Goal: Information Seeking & Learning: Learn about a topic

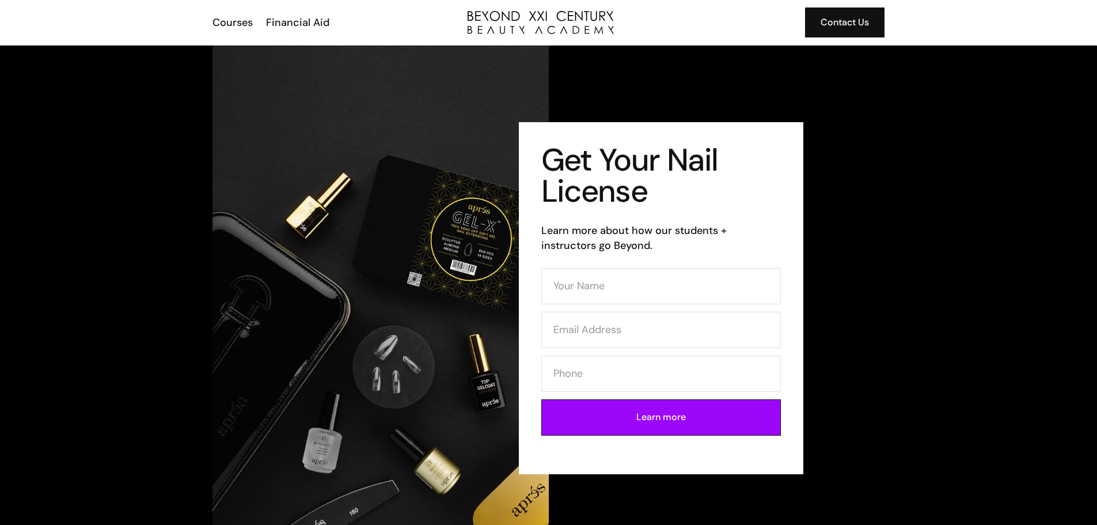
click at [906, 170] on div "Get Your Nail License Learn more about how our students + instructors go Beyond…" at bounding box center [548, 297] width 1097 height 504
click at [417, 311] on img at bounding box center [380, 297] width 336 height 504
click at [231, 22] on div "Courses" at bounding box center [232, 22] width 40 height 15
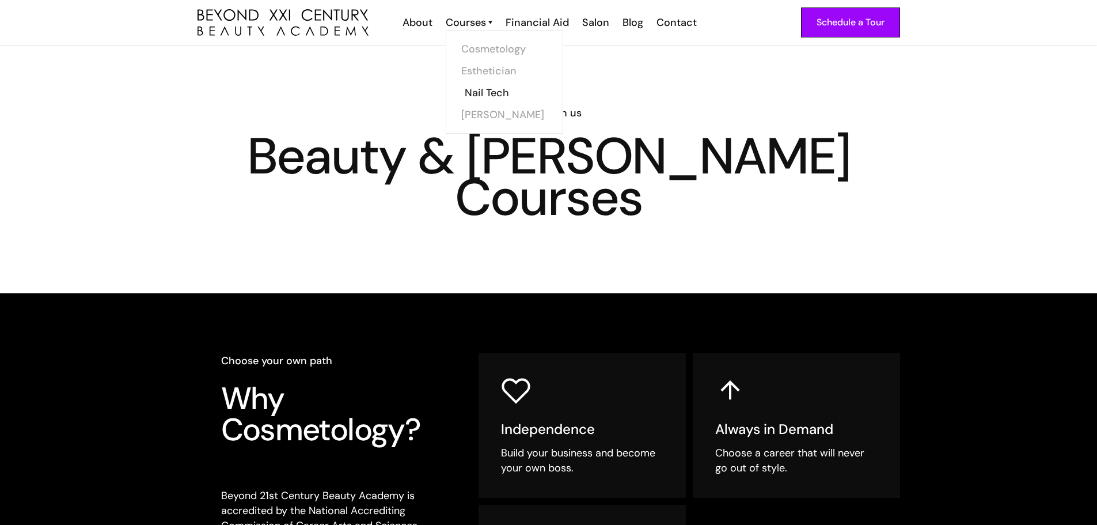
click at [495, 90] on link "Nail Tech" at bounding box center [508, 93] width 86 height 22
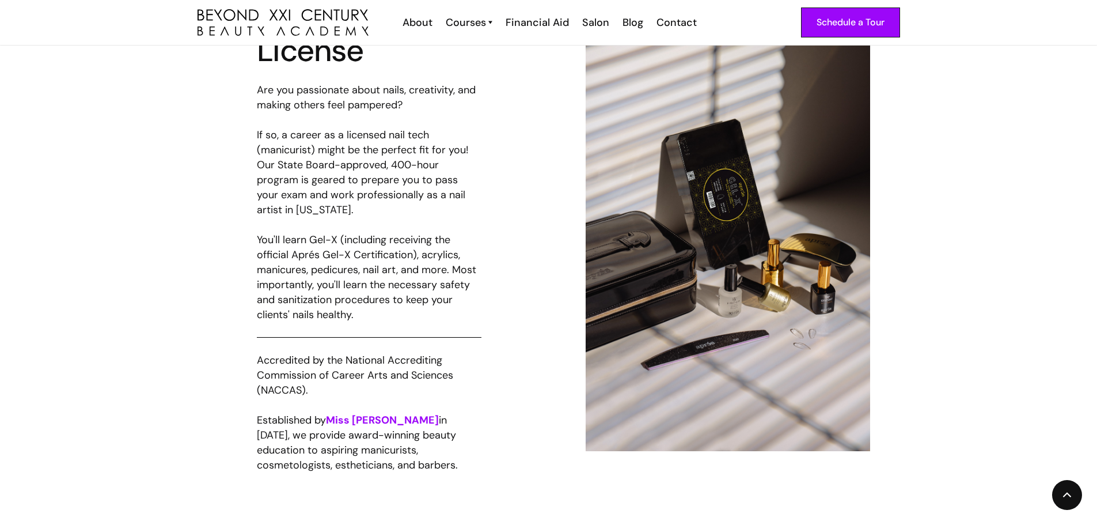
scroll to position [598, 0]
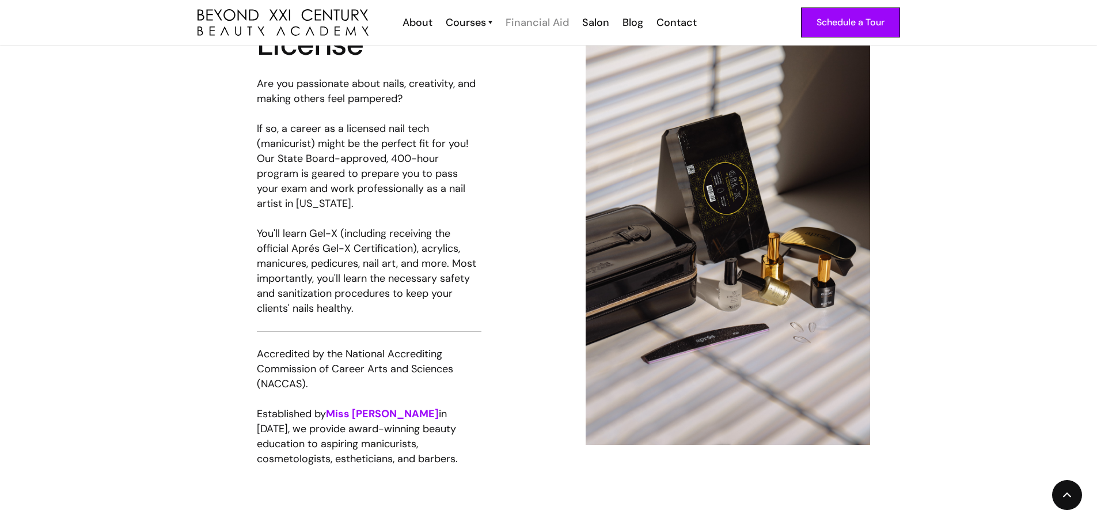
click at [542, 24] on div "Financial Aid" at bounding box center [537, 22] width 63 height 15
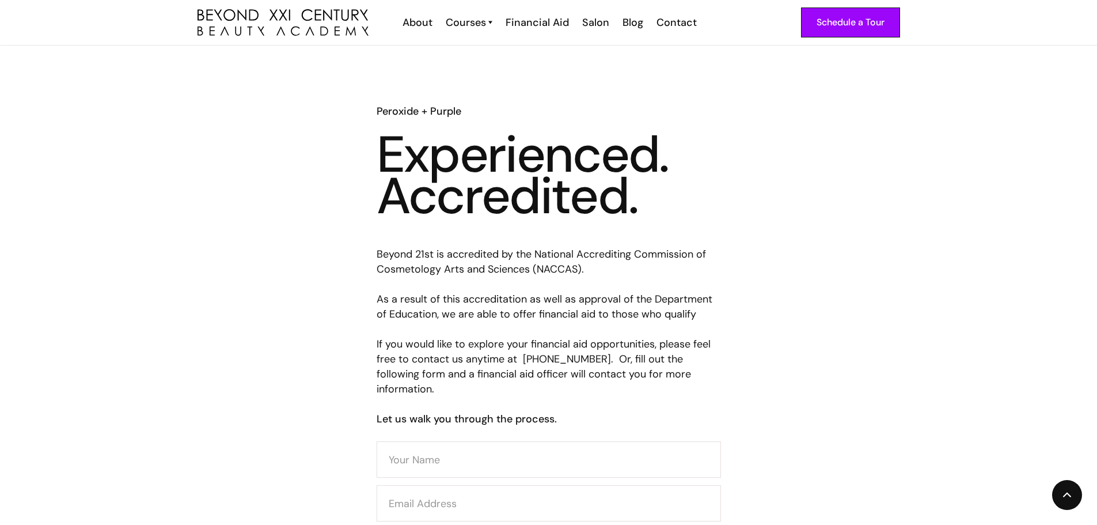
scroll to position [285, 0]
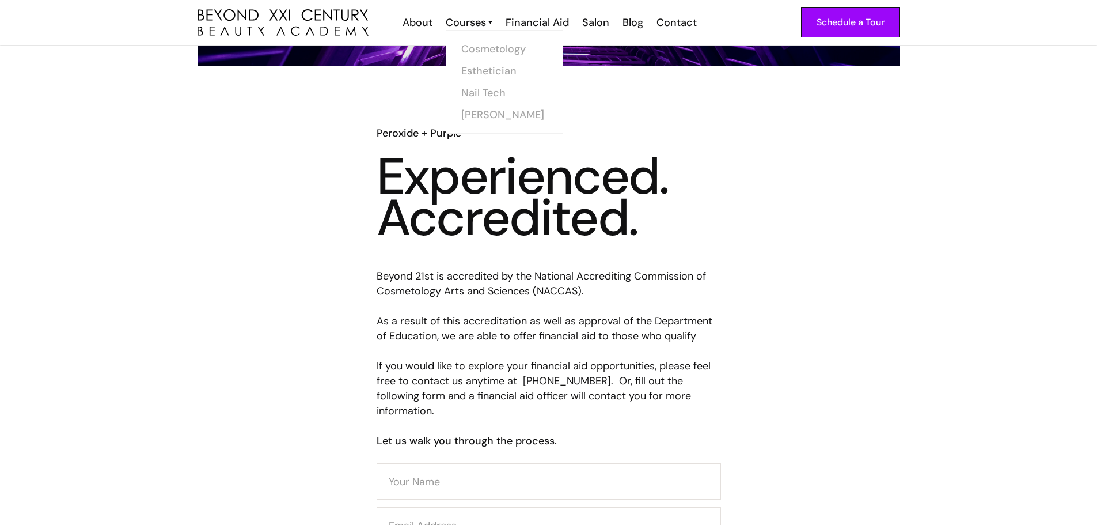
click at [492, 26] on img at bounding box center [490, 22] width 4 height 15
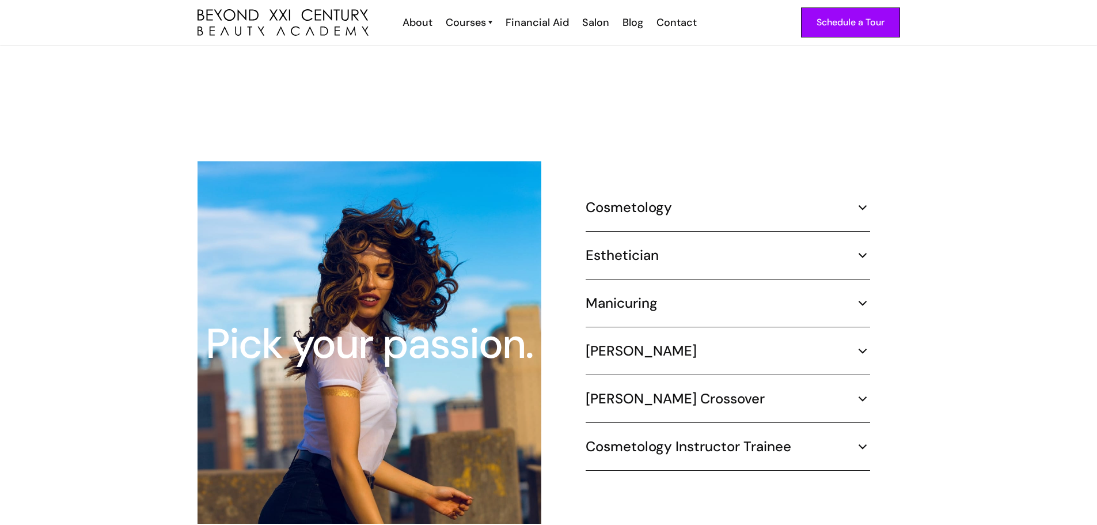
scroll to position [954, 0]
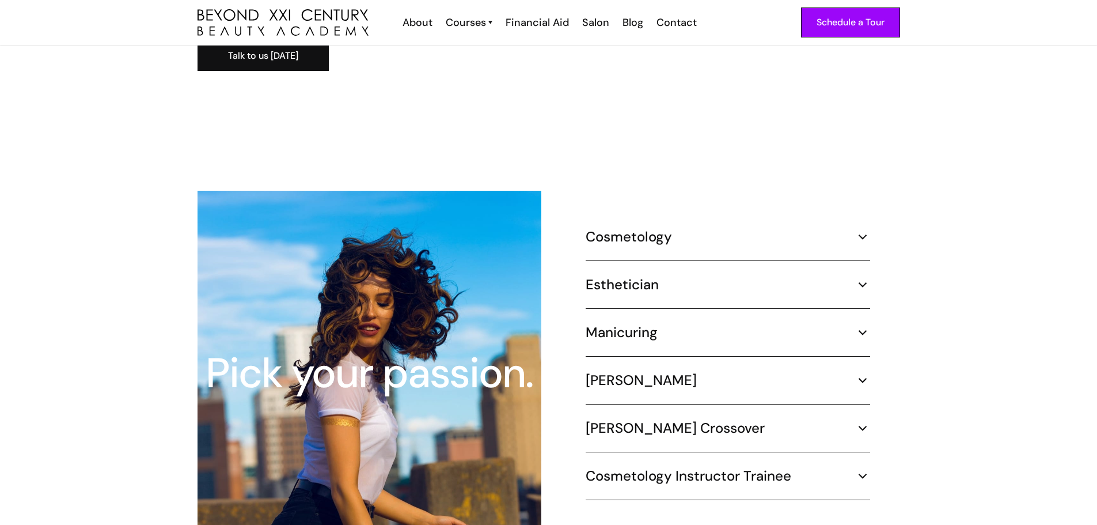
click at [863, 325] on img at bounding box center [862, 332] width 15 height 15
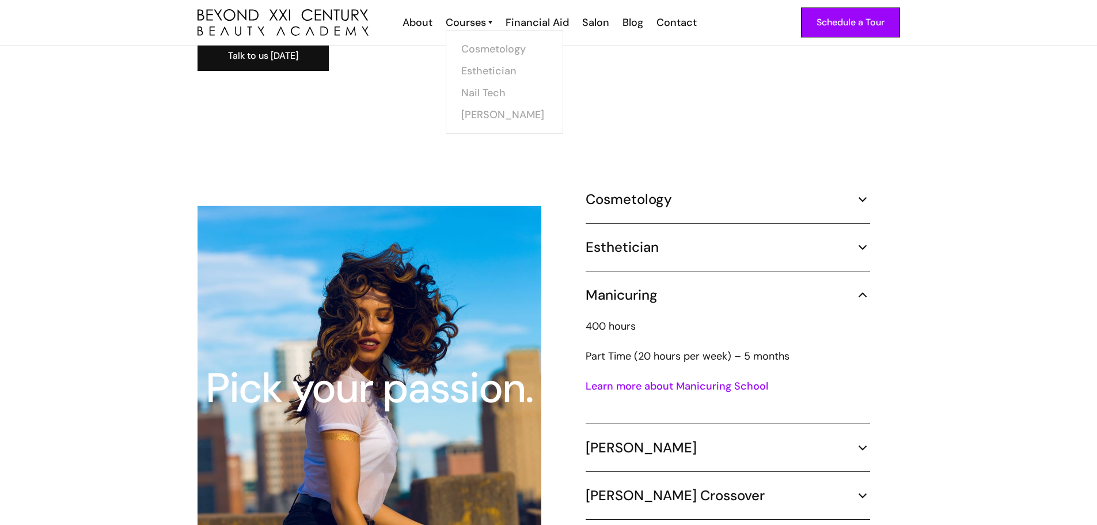
click at [492, 24] on img at bounding box center [490, 22] width 4 height 15
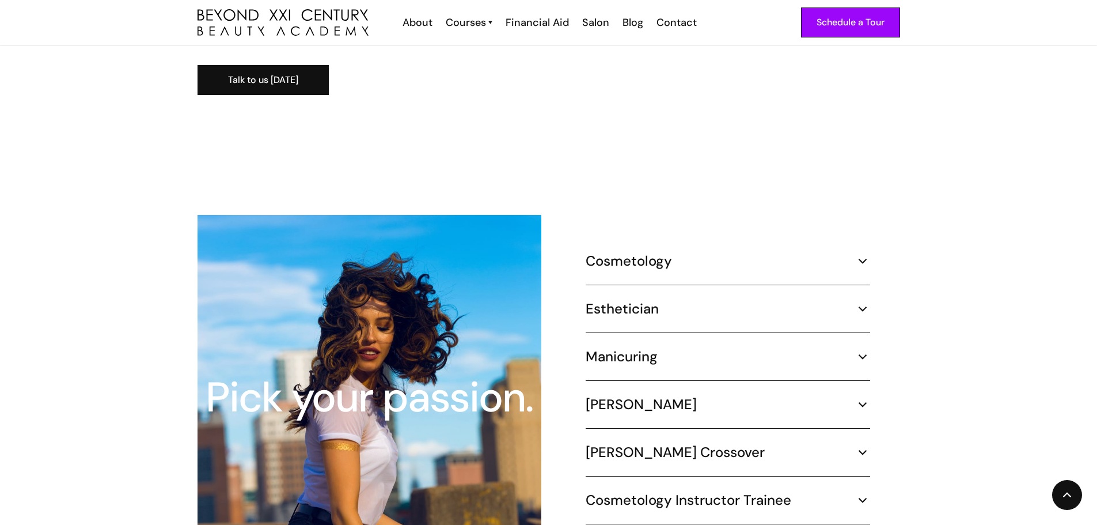
scroll to position [933, 0]
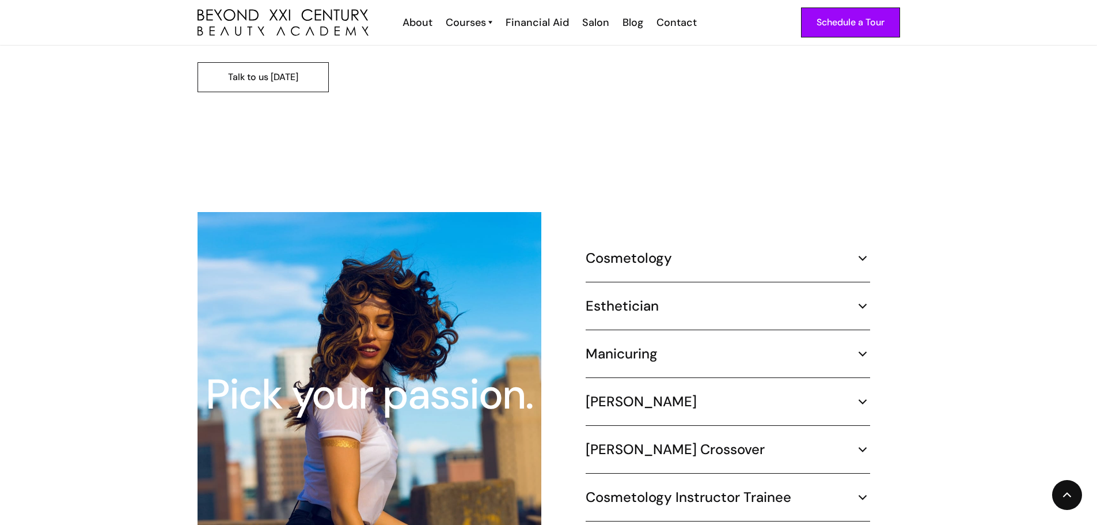
click at [240, 62] on link "Talk to us [DATE]" at bounding box center [262, 77] width 131 height 30
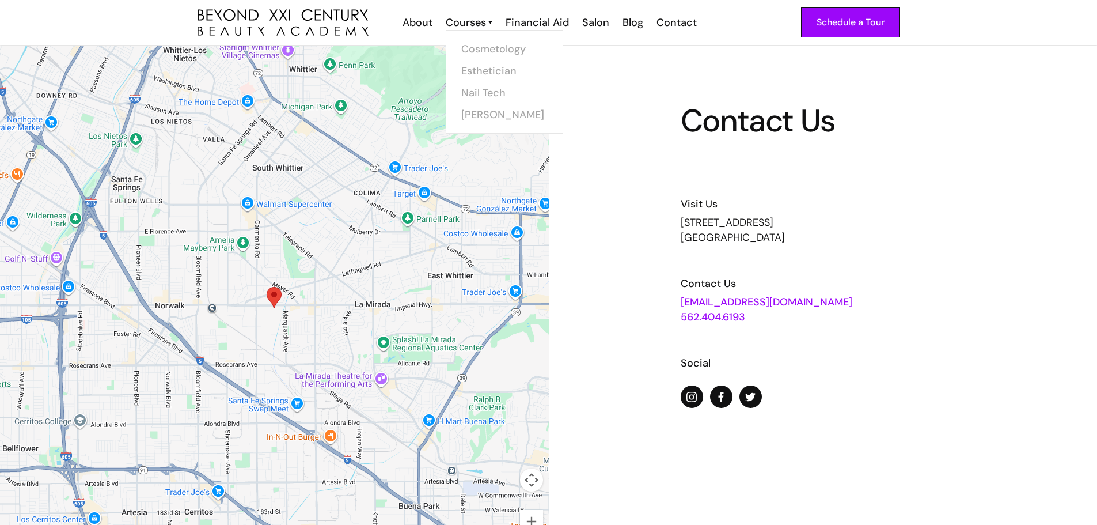
click at [492, 22] on img at bounding box center [490, 22] width 4 height 15
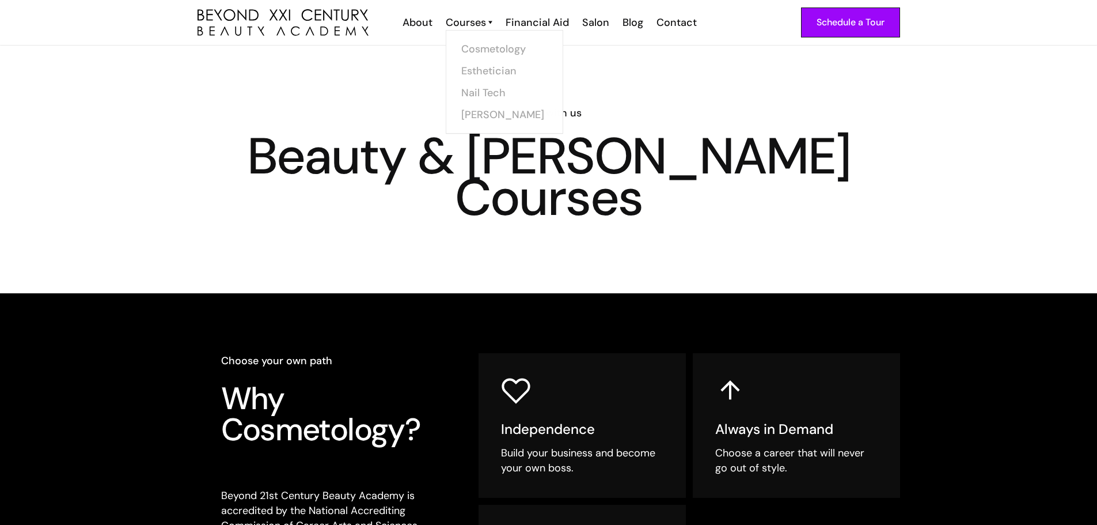
click at [492, 21] on img at bounding box center [490, 22] width 4 height 15
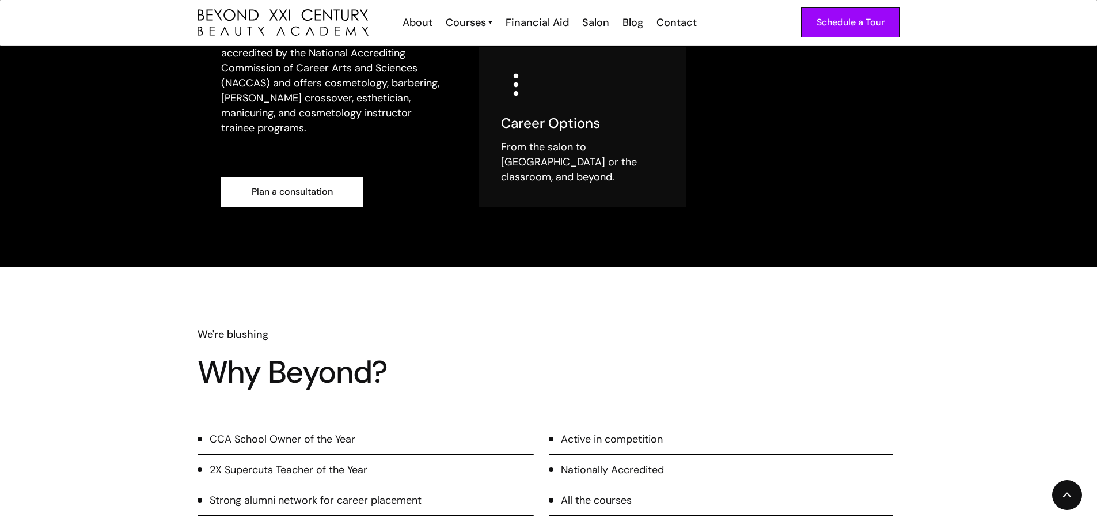
scroll to position [523, 0]
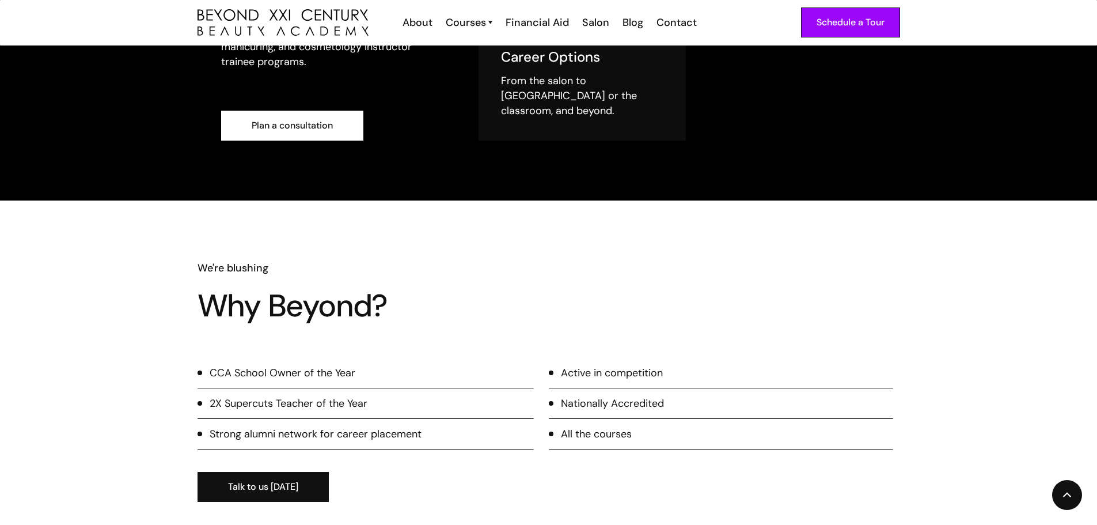
drag, startPoint x: 1096, startPoint y: 216, endPoint x: 1105, endPoint y: 248, distance: 32.3
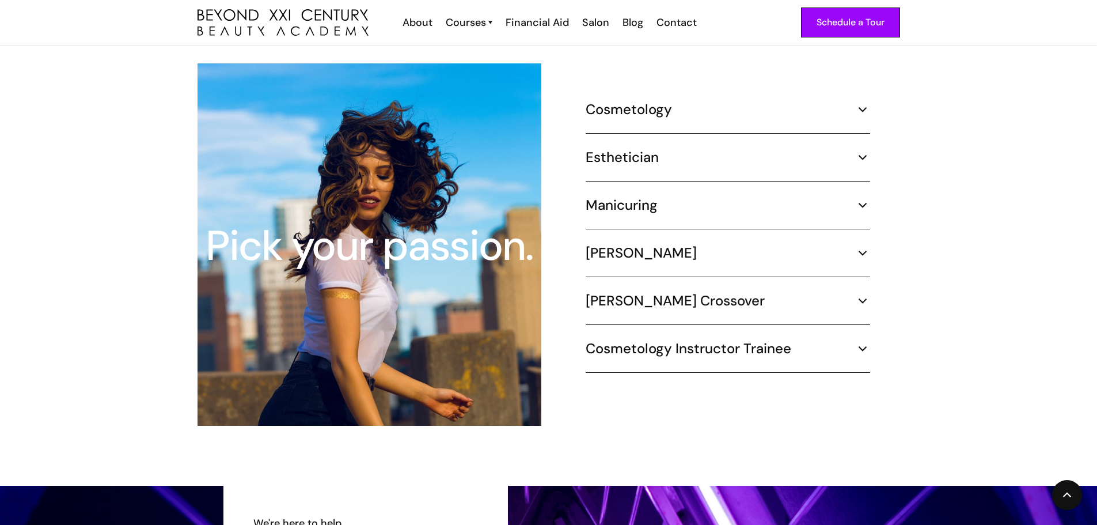
scroll to position [1097, 0]
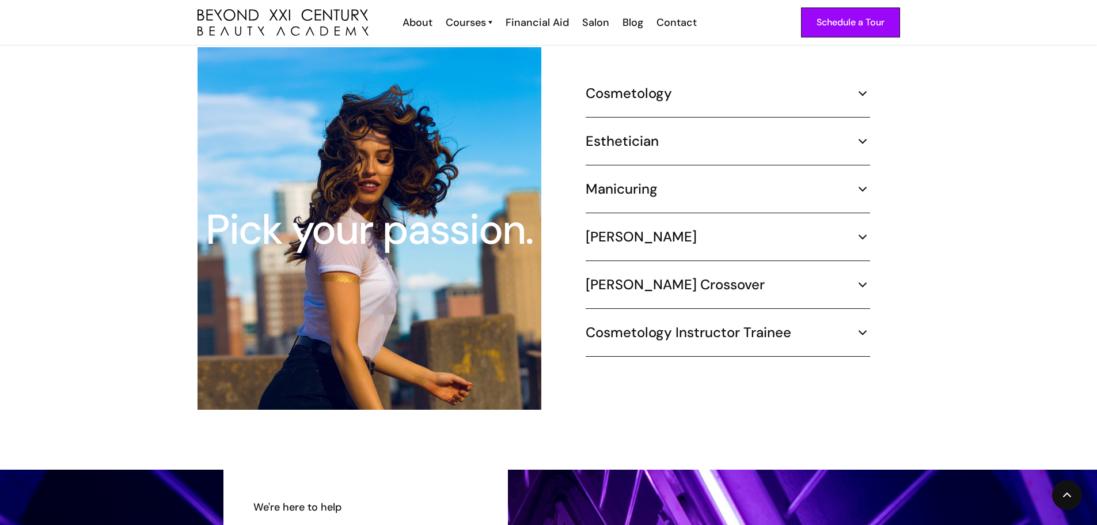
click at [861, 134] on img at bounding box center [862, 141] width 15 height 15
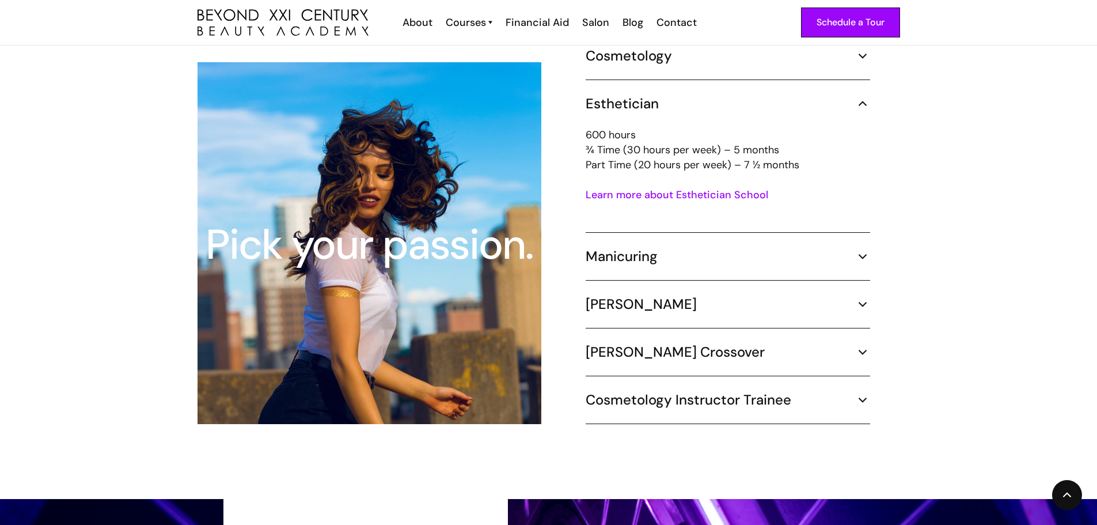
click at [865, 249] on img at bounding box center [862, 256] width 15 height 15
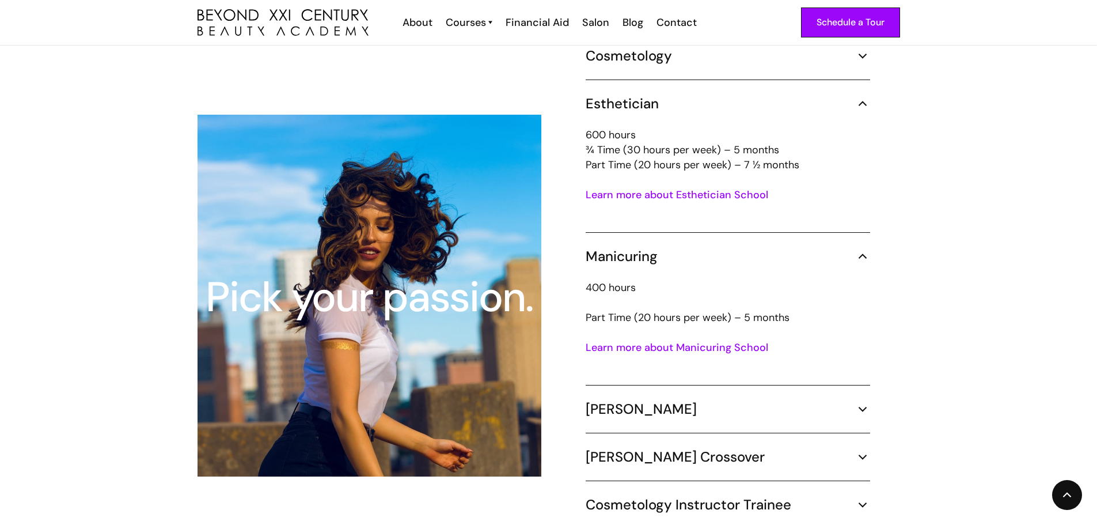
click at [672, 340] on link "Learn more about Manicuring School" at bounding box center [677, 347] width 183 height 14
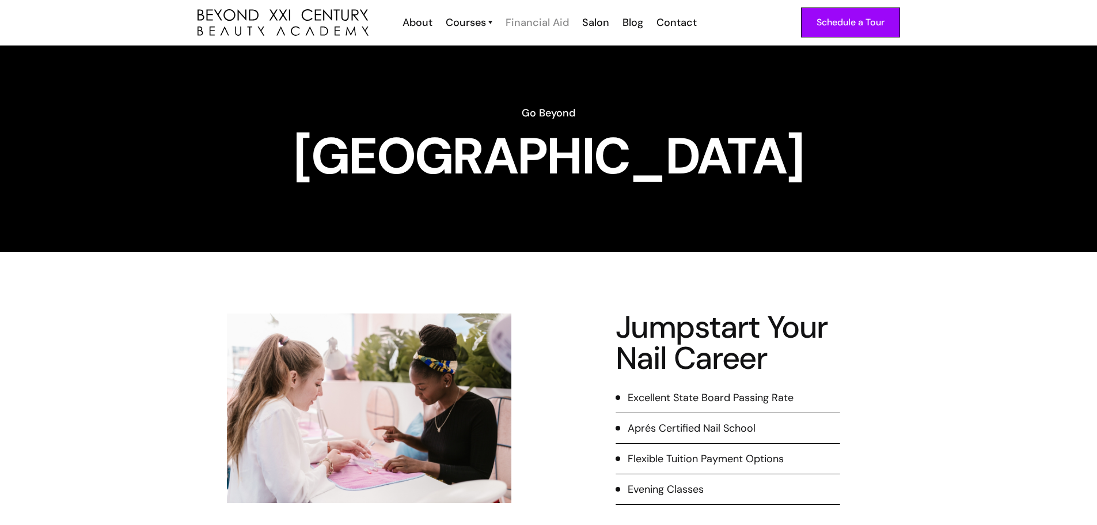
click at [541, 21] on div "Financial Aid" at bounding box center [537, 22] width 63 height 15
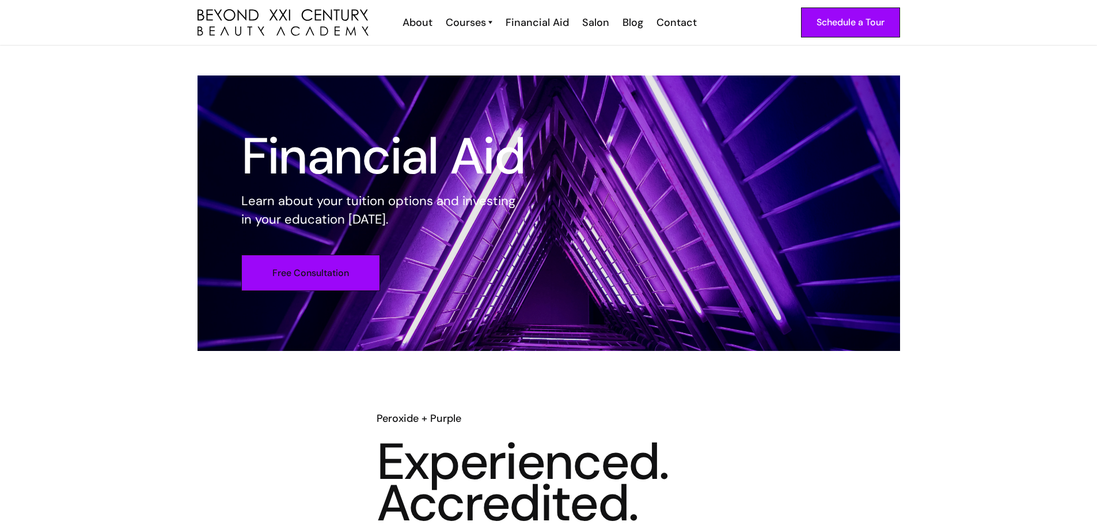
click at [352, 255] on link "Free Consultation" at bounding box center [310, 272] width 139 height 36
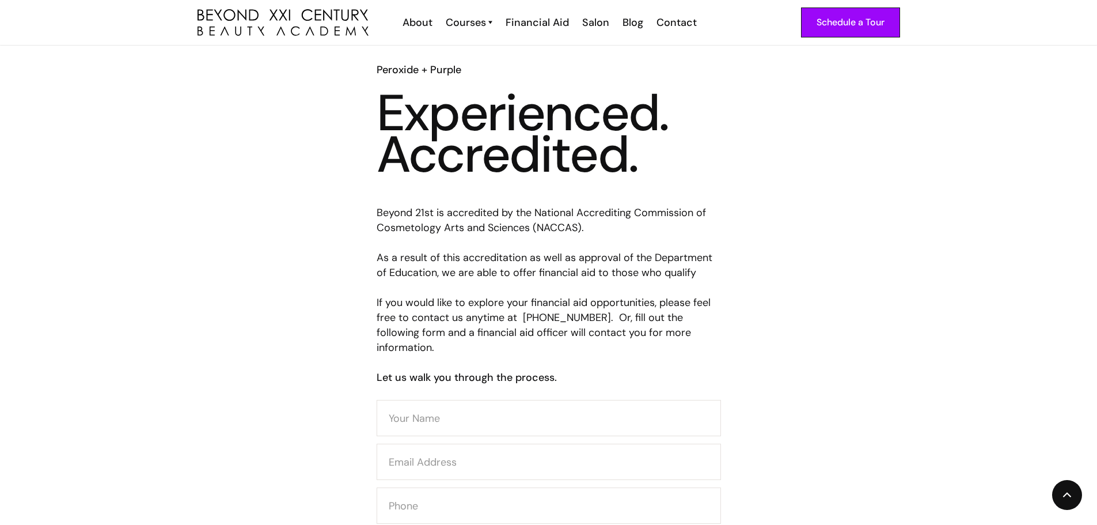
scroll to position [351, 0]
